Goal: Information Seeking & Learning: Understand process/instructions

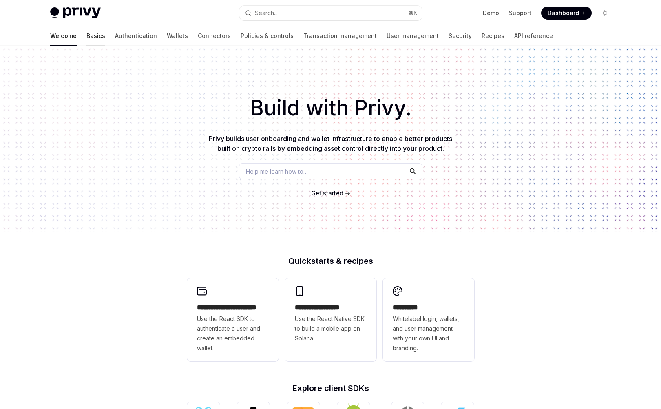
click at [86, 40] on link "Basics" at bounding box center [95, 36] width 19 height 20
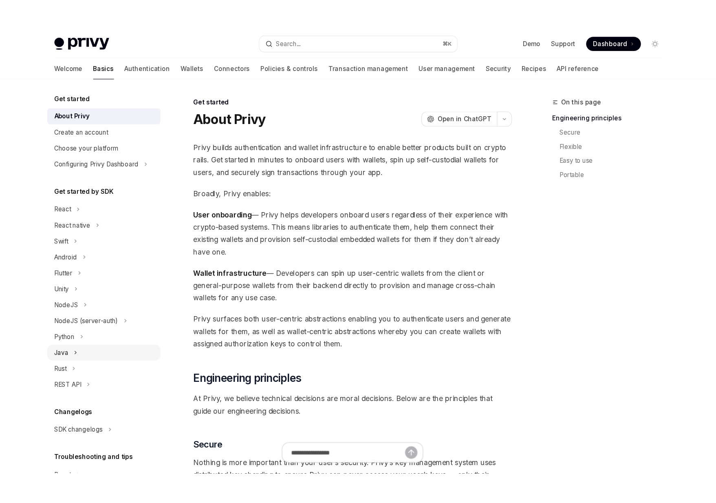
scroll to position [54, 0]
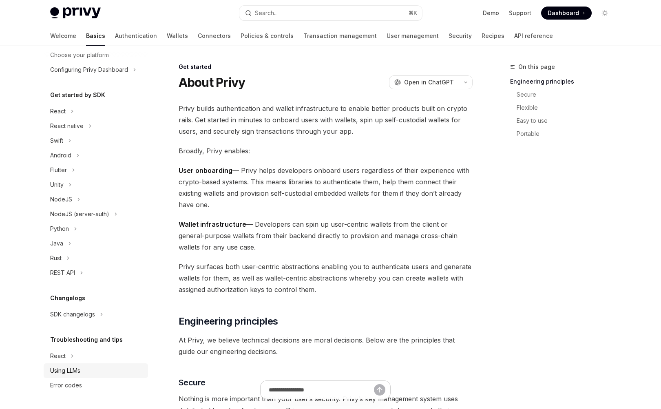
click at [66, 371] on div "Using LLMs" at bounding box center [65, 371] width 30 height 10
type textarea "*"
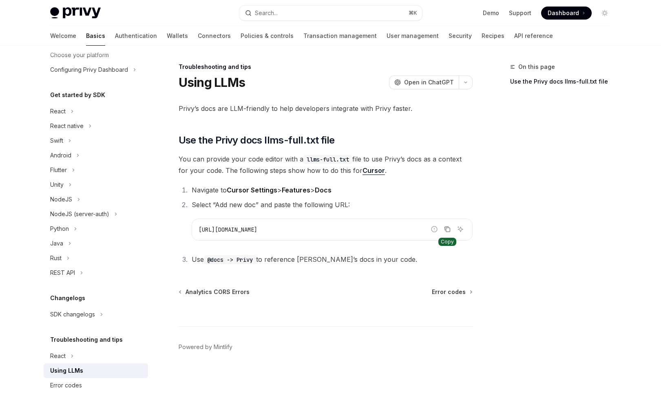
click at [442, 227] on button "Copy the contents from the code block" at bounding box center [447, 229] width 11 height 11
type textarea "*"
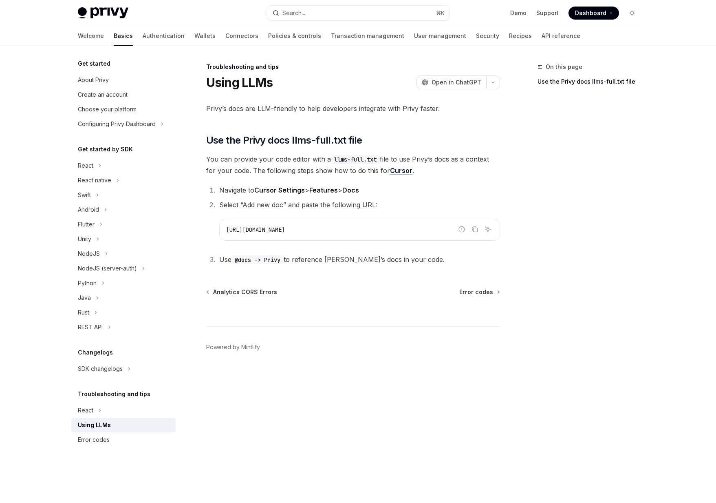
click at [272, 196] on ol "Navigate to Cursor Settings > Features > Docs Select “Add new doc” and paste th…" at bounding box center [353, 224] width 294 height 81
